Goal: Transaction & Acquisition: Download file/media

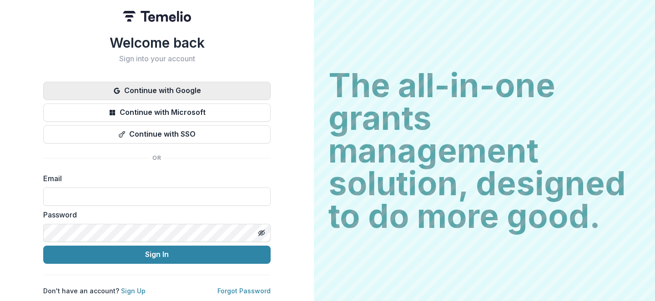
click at [182, 89] on button "Continue with Google" at bounding box center [156, 91] width 227 height 18
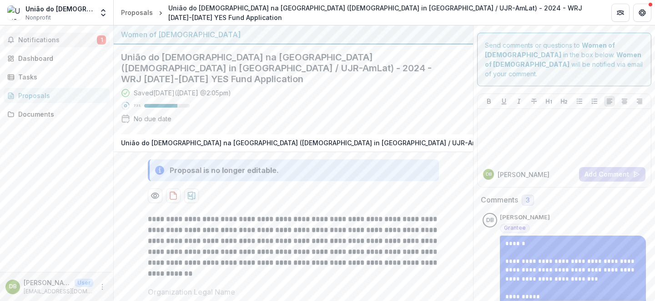
click at [80, 40] on span "Notifications" at bounding box center [57, 40] width 79 height 8
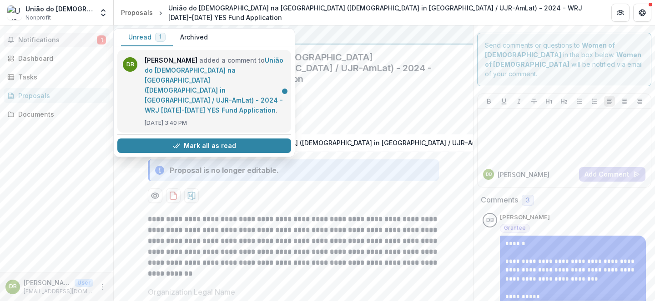
click at [207, 56] on link "União do Judaísmo Reformista na América Latina (Union of Reform Judaism in Lati…" at bounding box center [214, 85] width 139 height 58
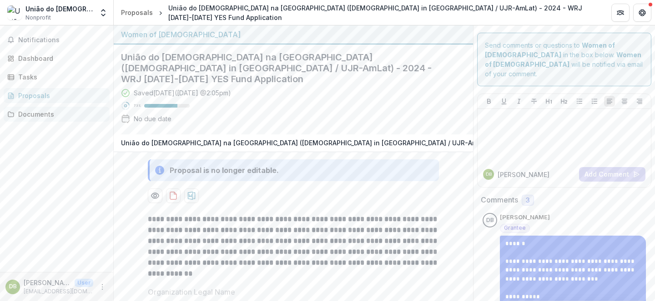
click at [85, 115] on div "Documents" at bounding box center [60, 115] width 84 height 10
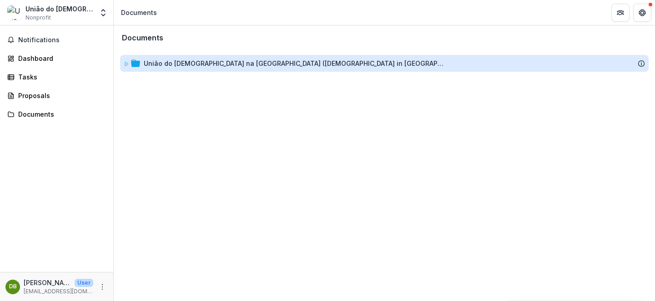
click at [266, 63] on div "União do Judaísmo Reformista na América Latina (Union of Reform Judaism in Lati…" at bounding box center [294, 64] width 300 height 10
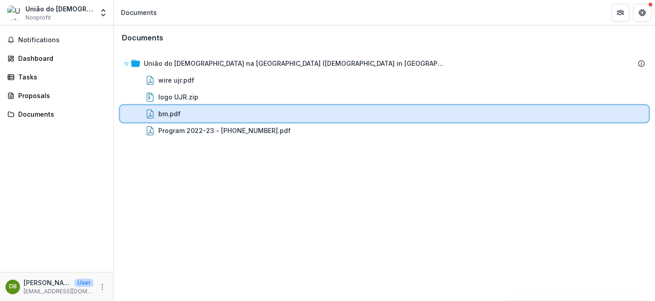
click at [242, 115] on div "bm.pdf" at bounding box center [401, 114] width 486 height 10
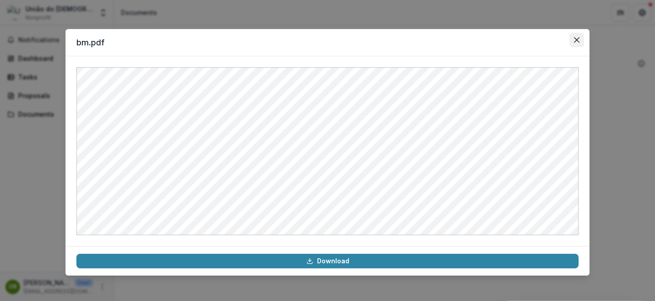
click at [574, 39] on icon "Close" at bounding box center [576, 39] width 5 height 5
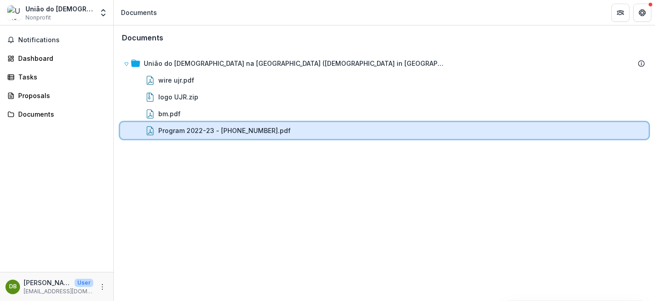
click at [319, 132] on div "Program 2022-23 - 2022-2023-2.pdf" at bounding box center [401, 131] width 486 height 10
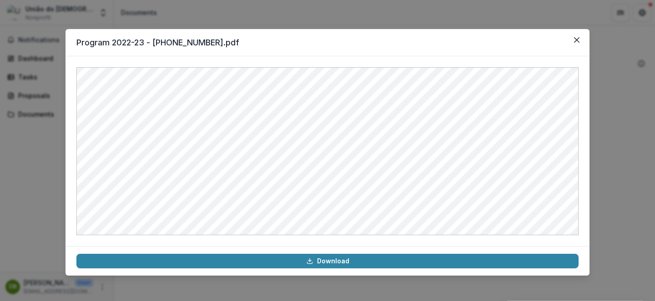
click at [394, 19] on div "Program 2022-23 - 2022-2023-2.pdf Download" at bounding box center [327, 150] width 655 height 301
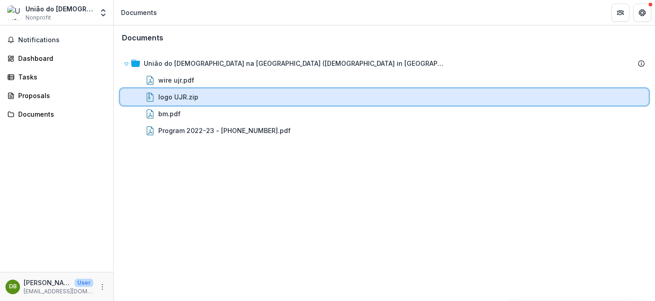
click at [284, 105] on div "logo UJR.zip" at bounding box center [384, 97] width 528 height 17
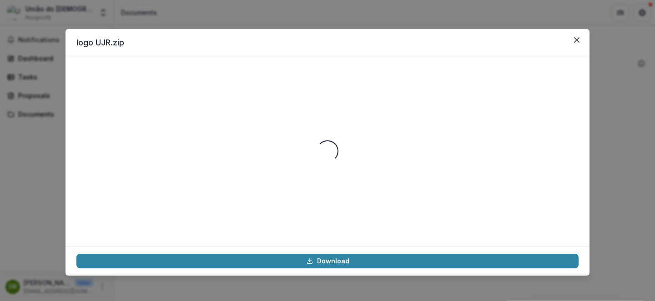
click at [19, 150] on div "logo UJR.zip Loading... Download" at bounding box center [327, 150] width 655 height 301
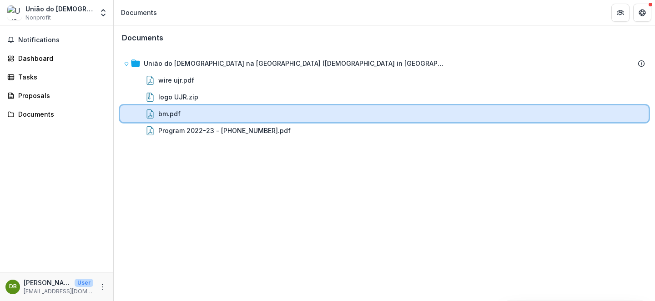
click at [207, 111] on div "bm.pdf" at bounding box center [401, 114] width 486 height 10
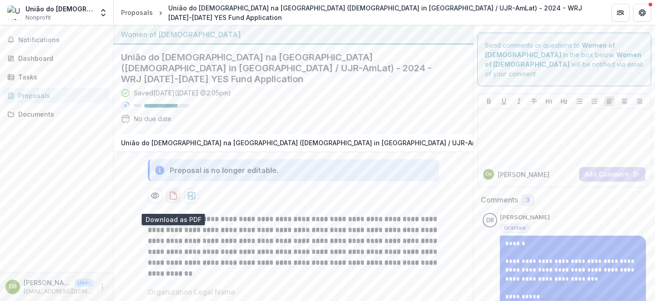
click at [170, 200] on icon "download-proposal" at bounding box center [173, 195] width 9 height 9
click at [150, 200] on icon "Preview 4304b2bd-e7a5-4ecb-8433-8f99b1f0ea33-1.pdf" at bounding box center [154, 195] width 9 height 9
